Goal: Navigation & Orientation: Find specific page/section

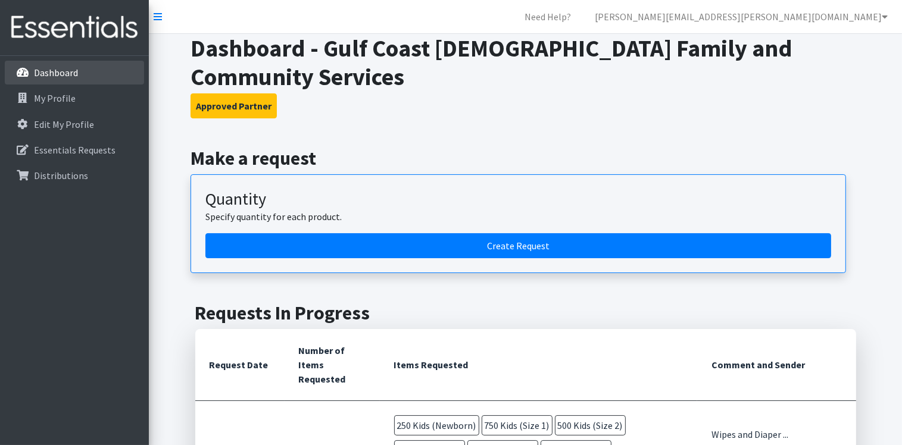
click at [58, 74] on p "Dashboard" at bounding box center [56, 73] width 44 height 12
click at [61, 66] on link "Dashboard" at bounding box center [74, 73] width 139 height 24
